Goal: Navigation & Orientation: Find specific page/section

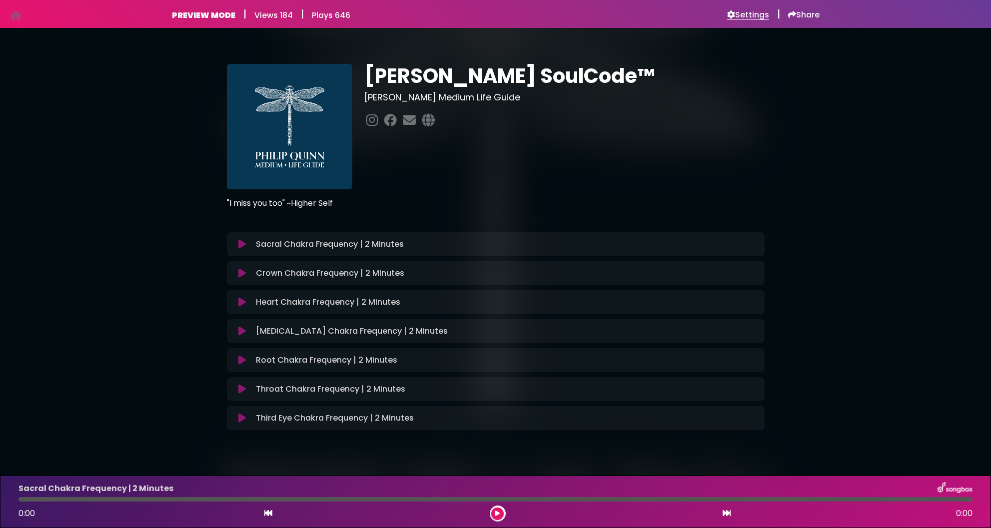
click at [735, 15] on h6 "Settings" at bounding box center [748, 15] width 42 height 10
click at [768, 0] on div "PREVIEW MODE | Views 184 | Plays 646 Settings | Share | |" at bounding box center [496, 14] width 660 height 28
